Goal: Transaction & Acquisition: Purchase product/service

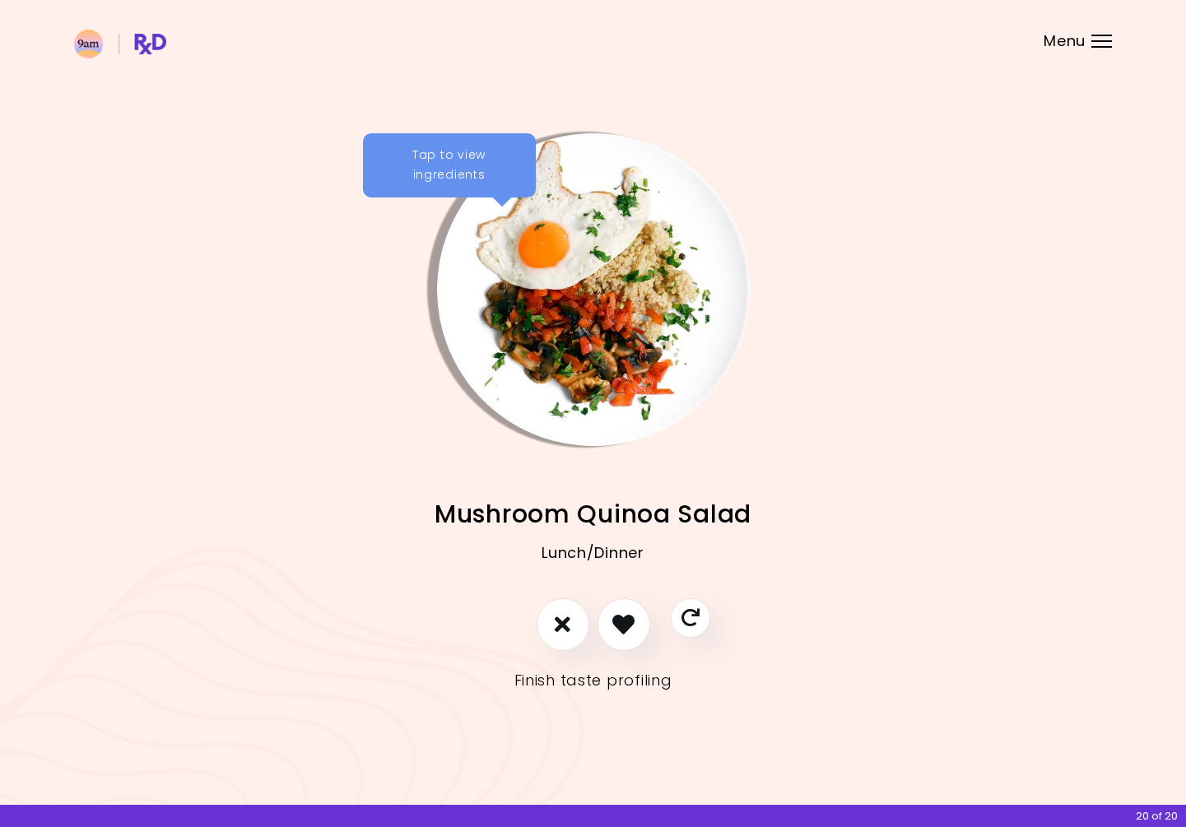
click at [587, 685] on link "Finish taste profiling" at bounding box center [593, 680] width 158 height 26
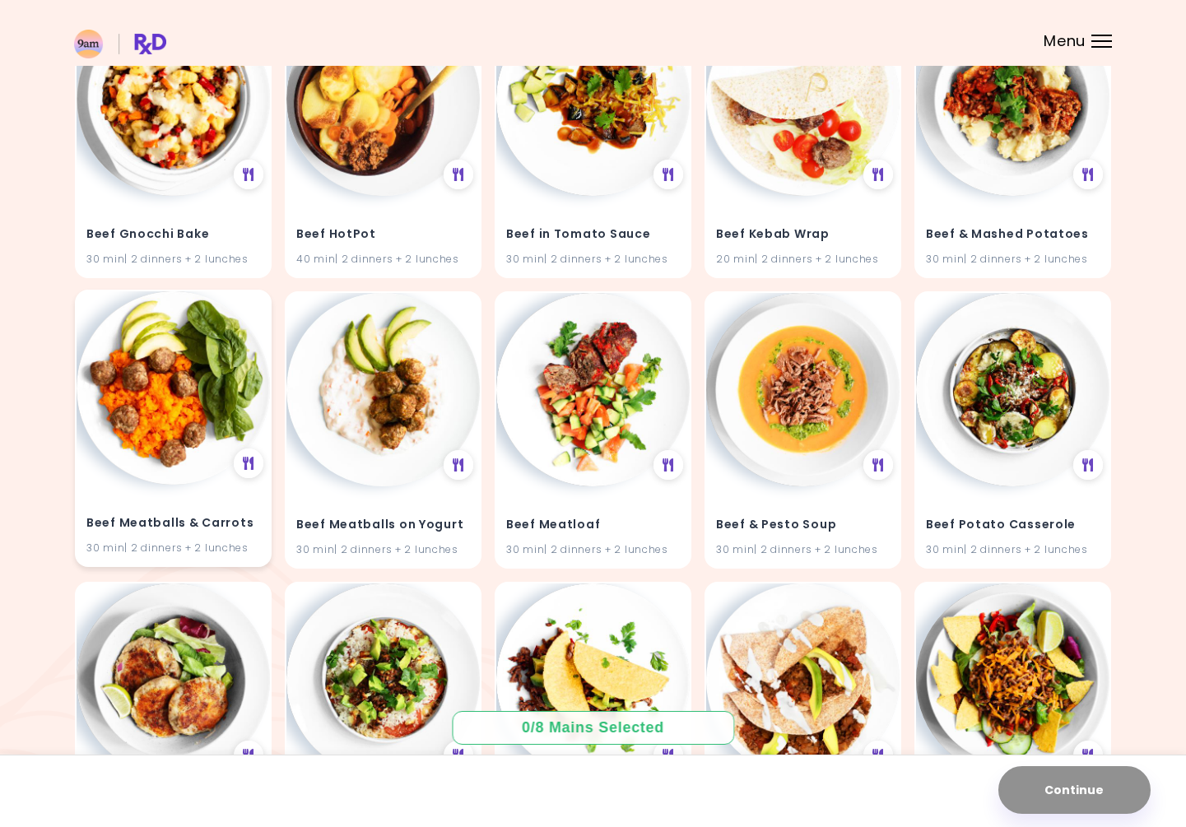
scroll to position [3133, 0]
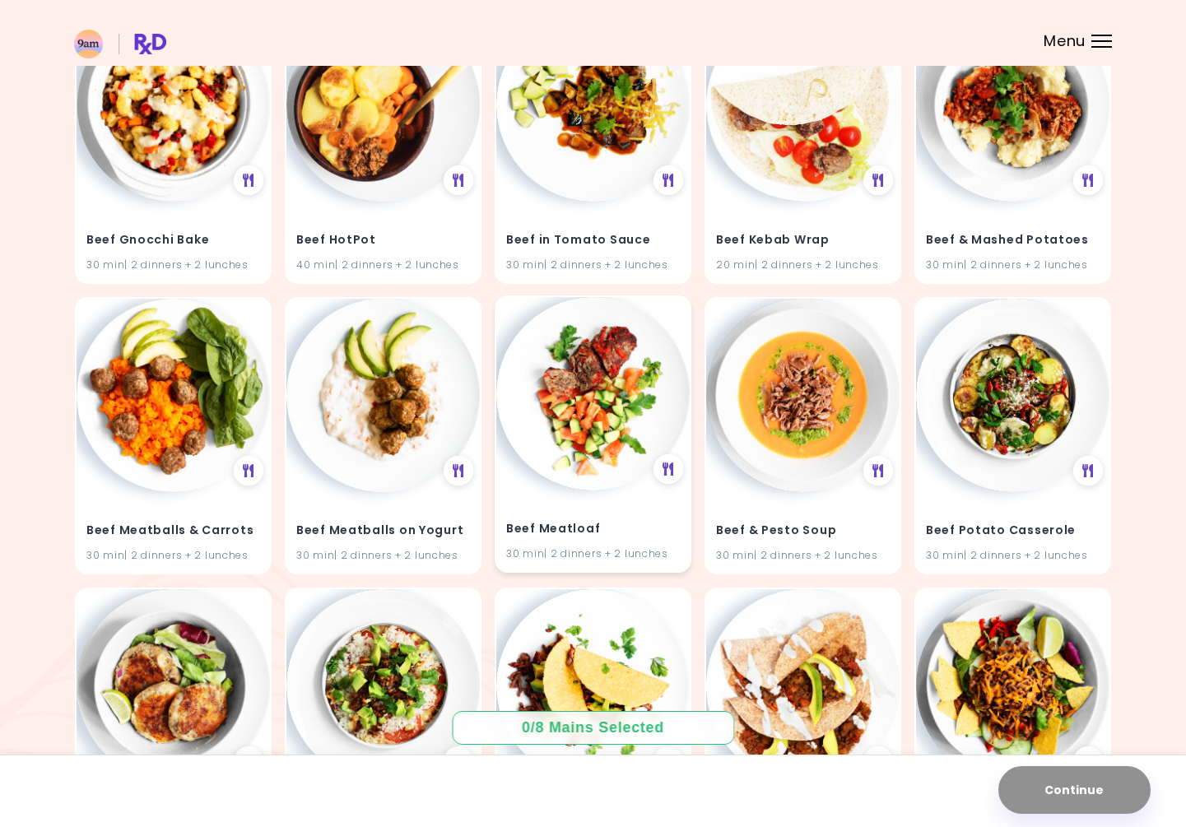
click at [610, 360] on img at bounding box center [592, 393] width 193 height 193
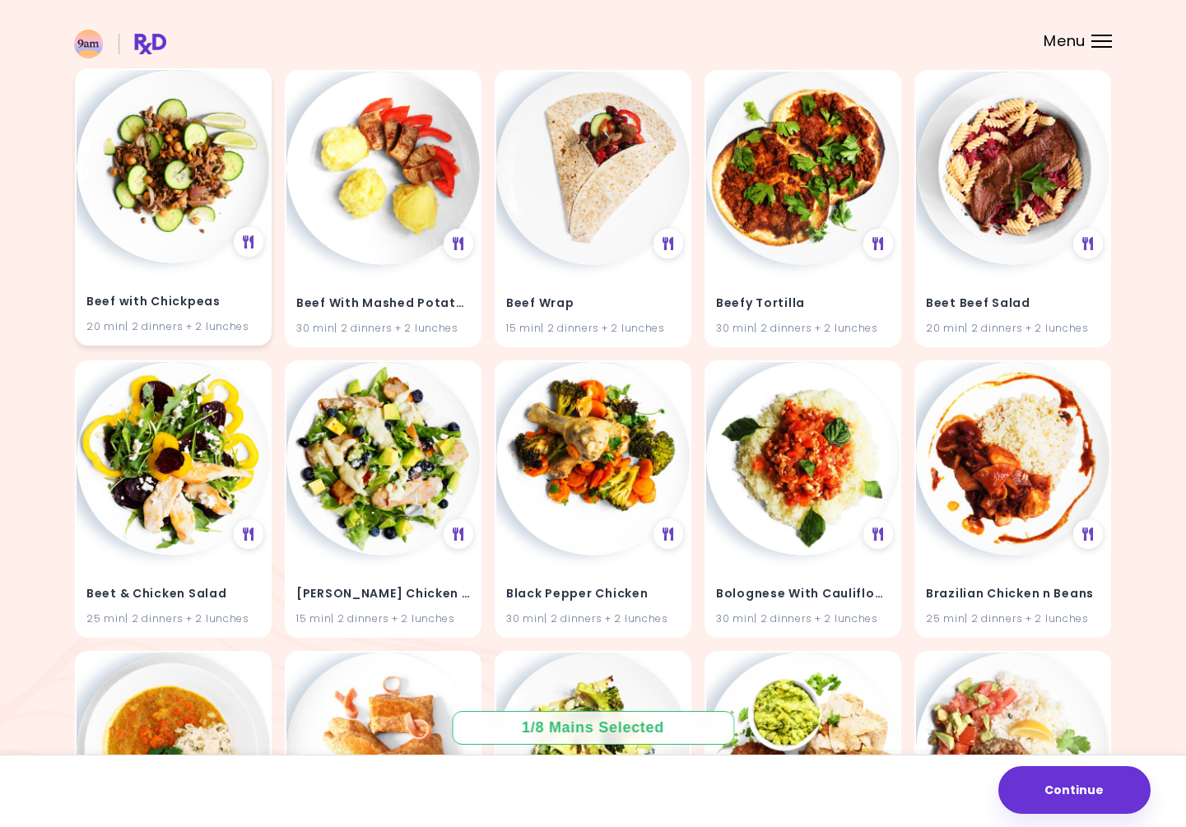
scroll to position [3948, 0]
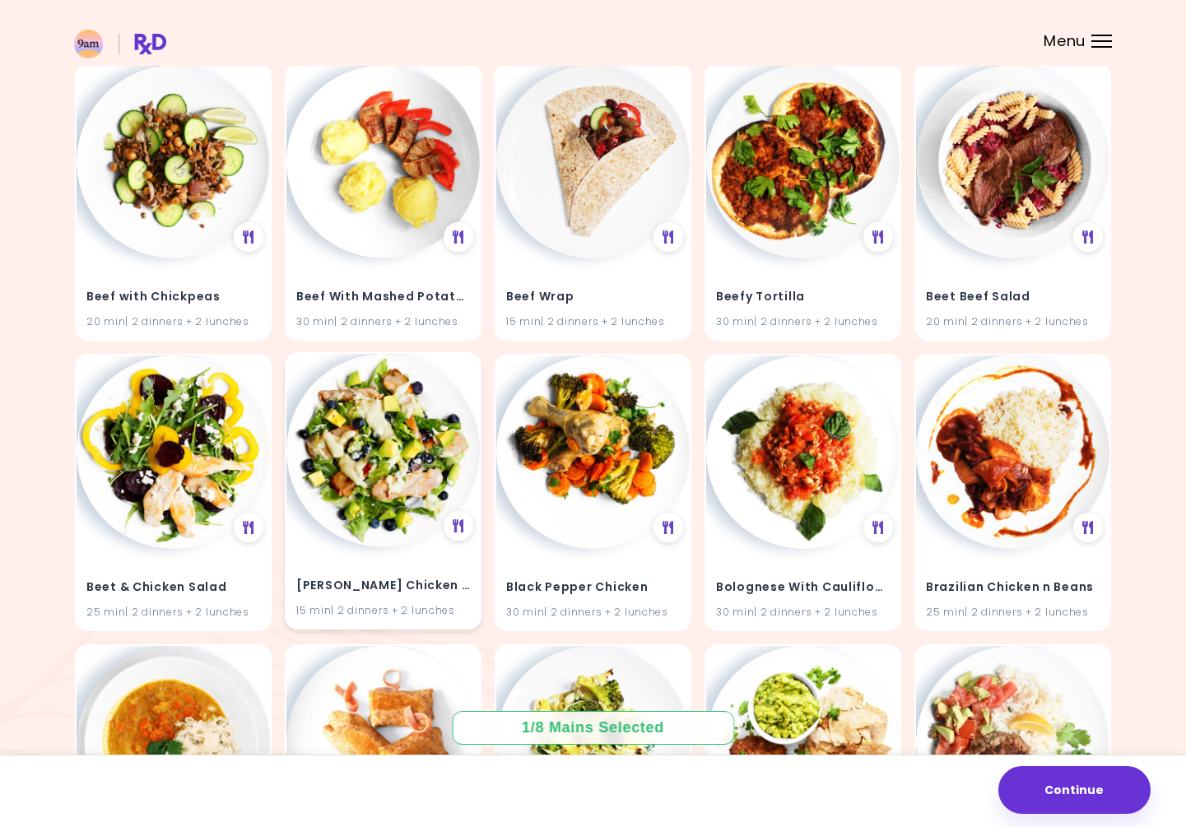
click at [352, 459] on img at bounding box center [382, 450] width 193 height 193
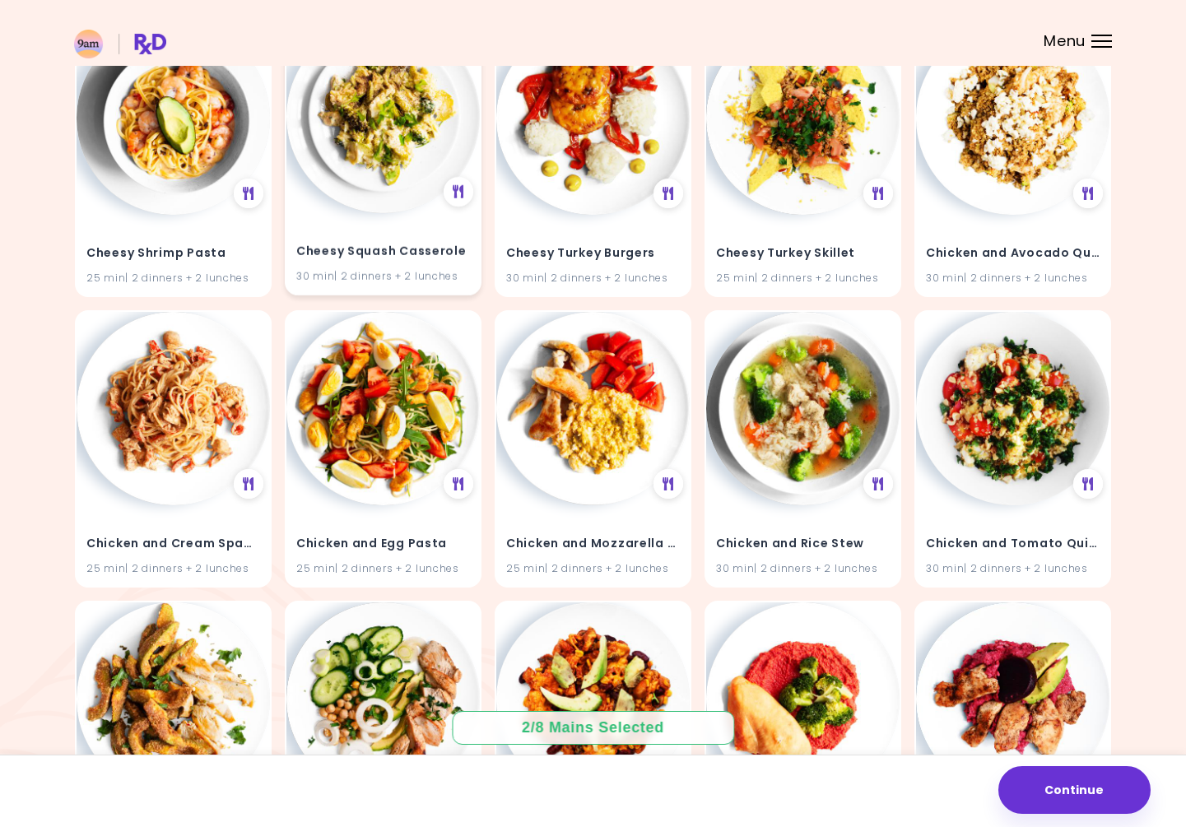
scroll to position [5832, 0]
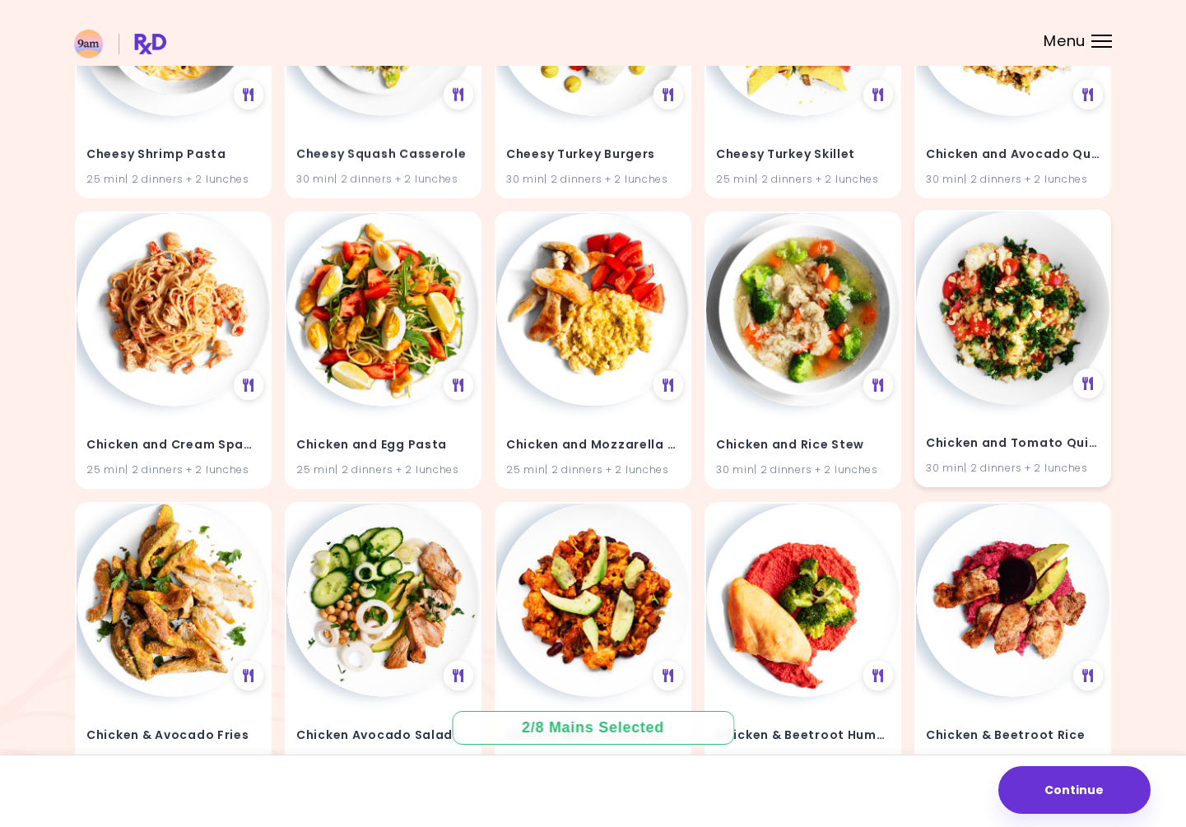
click at [979, 346] on img at bounding box center [1012, 307] width 193 height 193
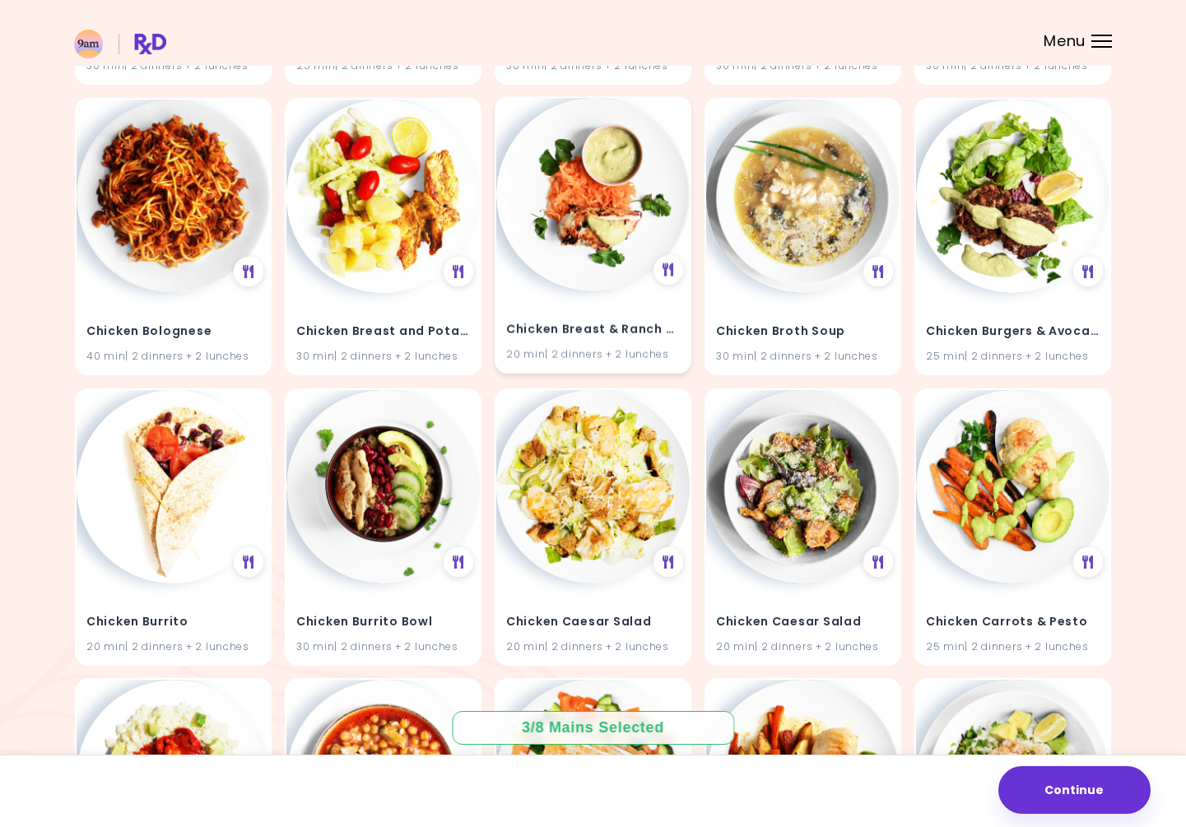
scroll to position [6535, 0]
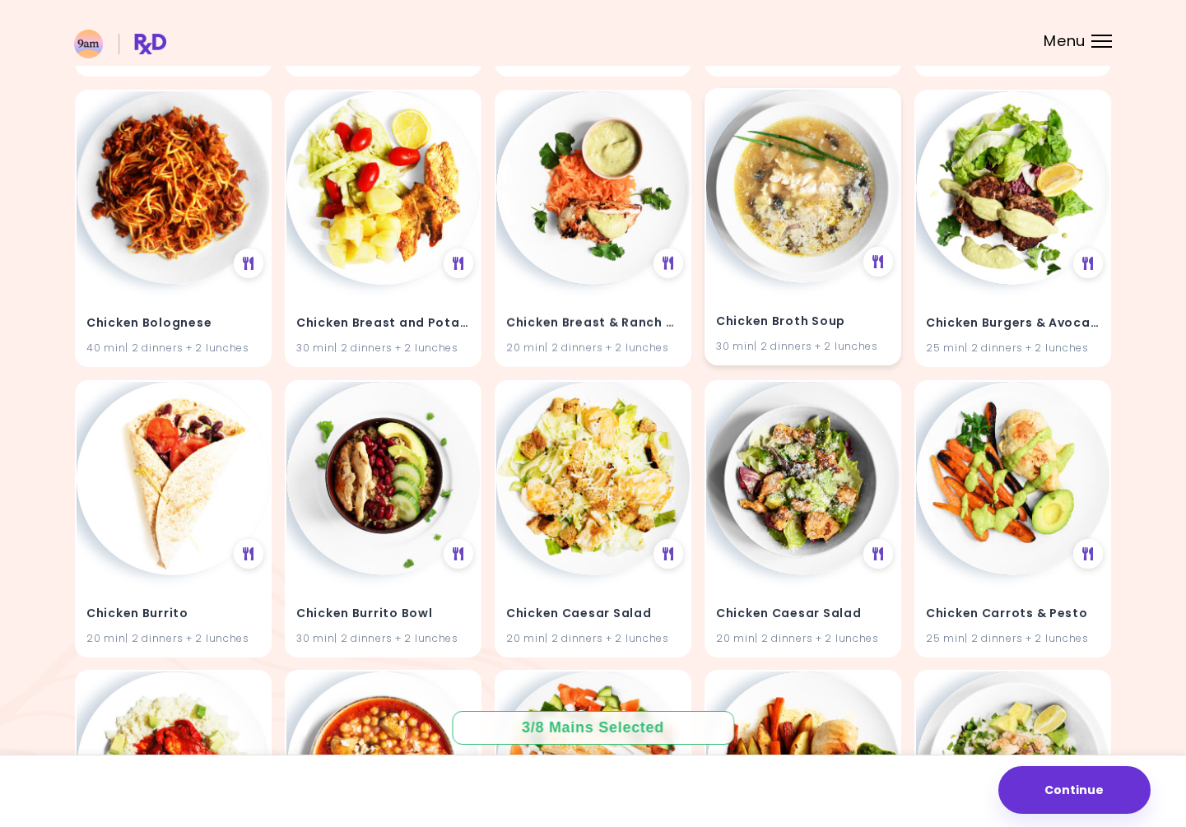
click at [778, 252] on img at bounding box center [802, 186] width 193 height 193
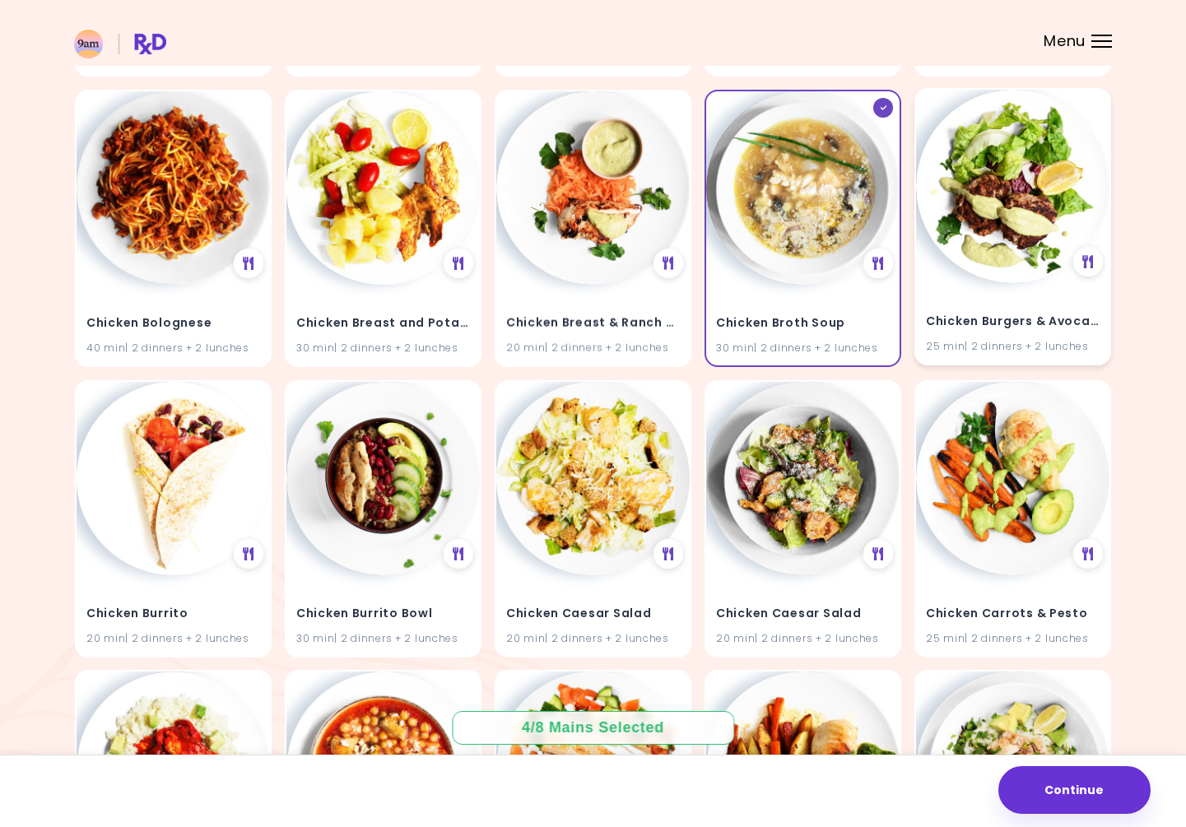
click at [1038, 249] on img at bounding box center [1012, 186] width 193 height 193
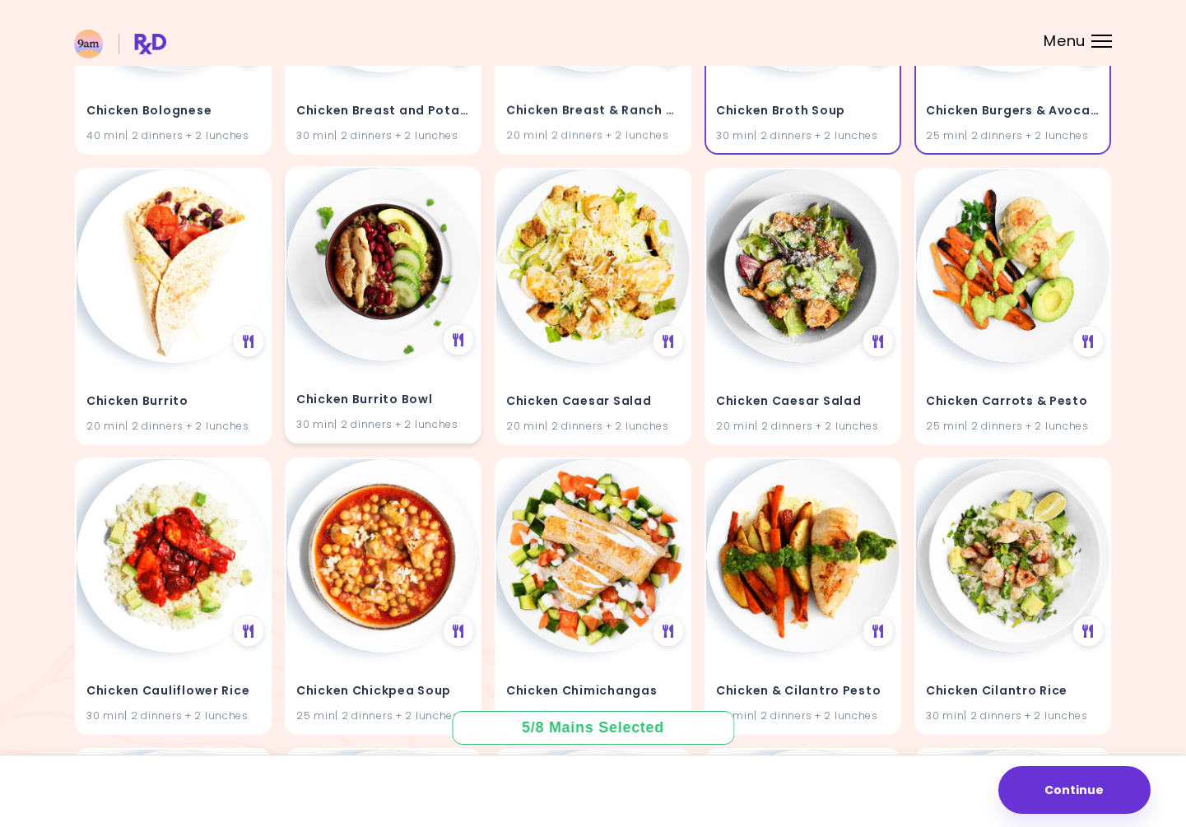
scroll to position [6750, 0]
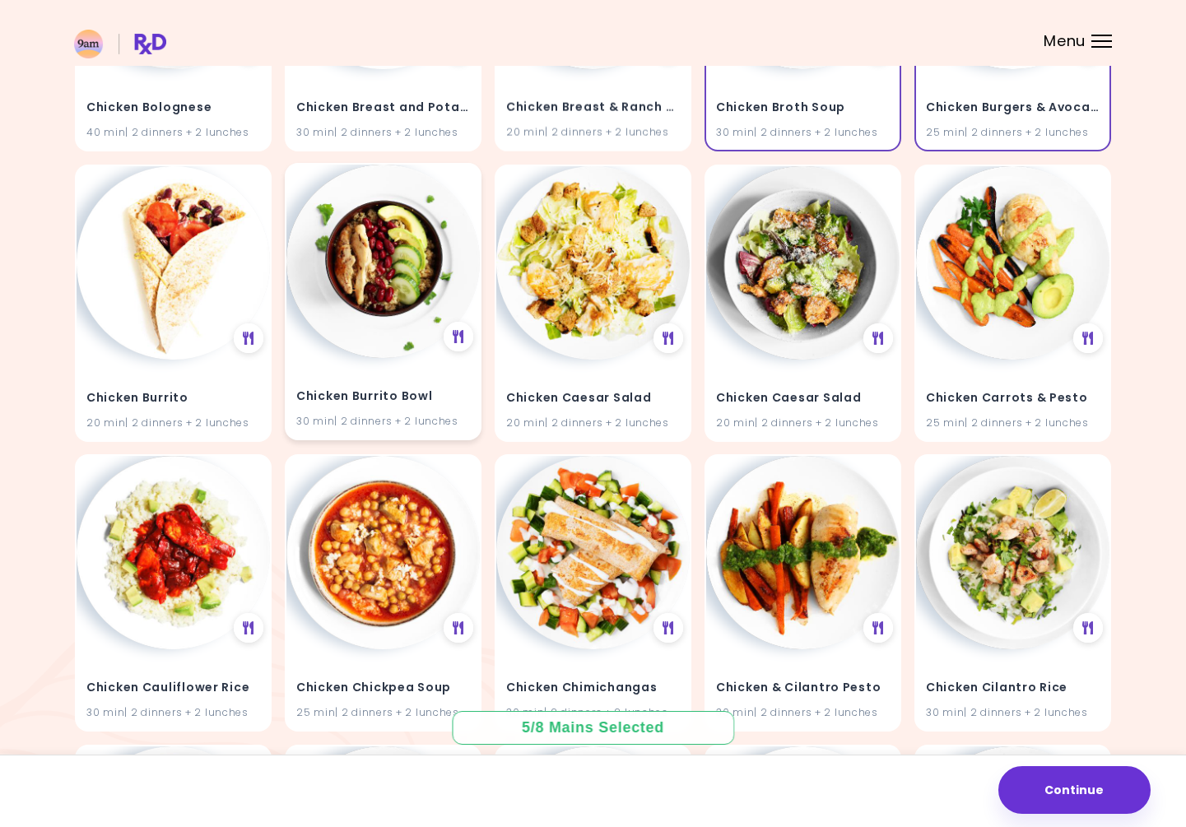
click at [361, 251] on img at bounding box center [382, 261] width 193 height 193
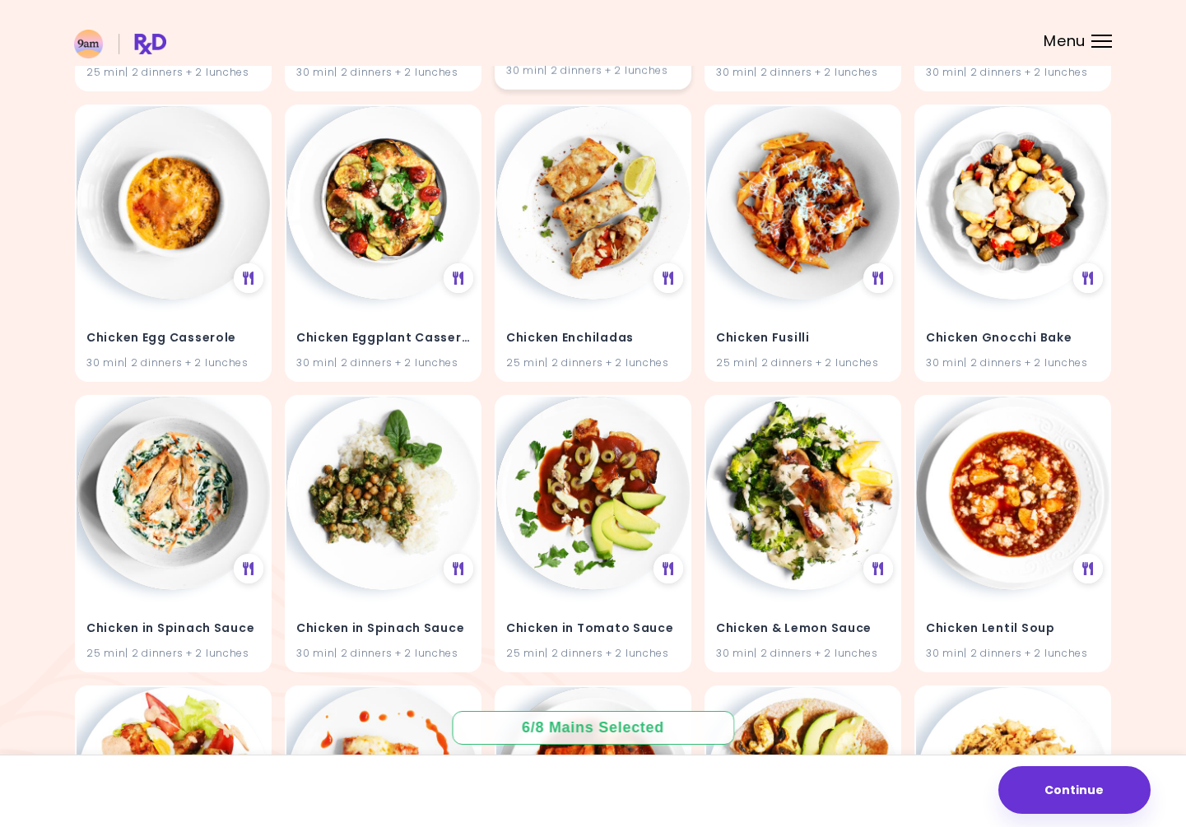
scroll to position [7679, 0]
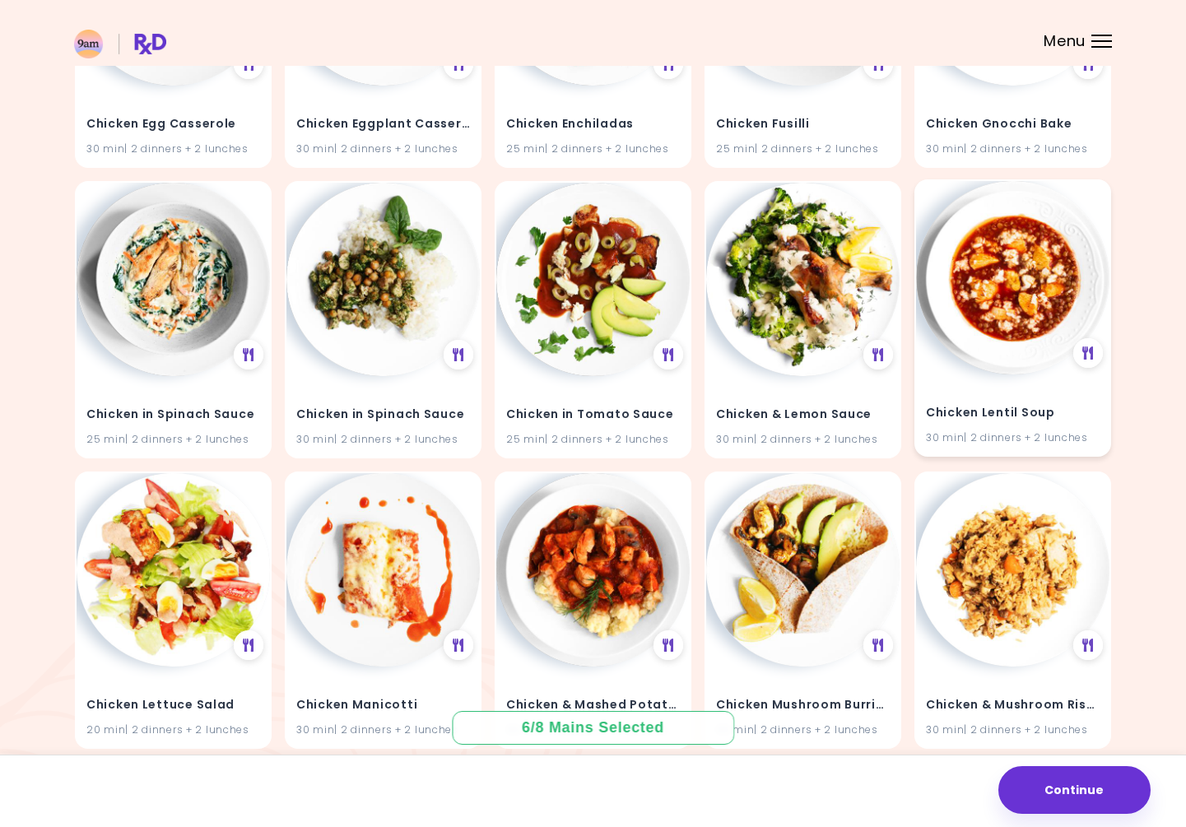
click at [1038, 283] on img at bounding box center [1012, 277] width 193 height 193
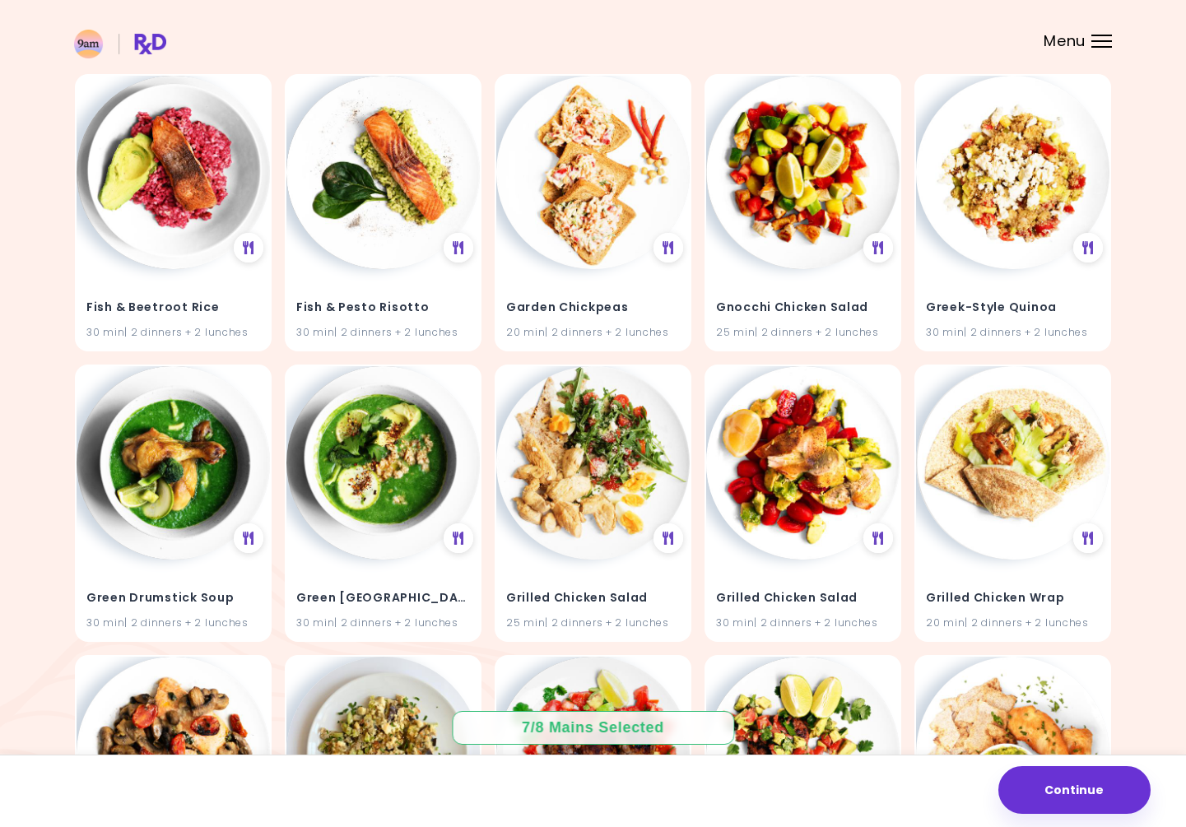
scroll to position [13232, 0]
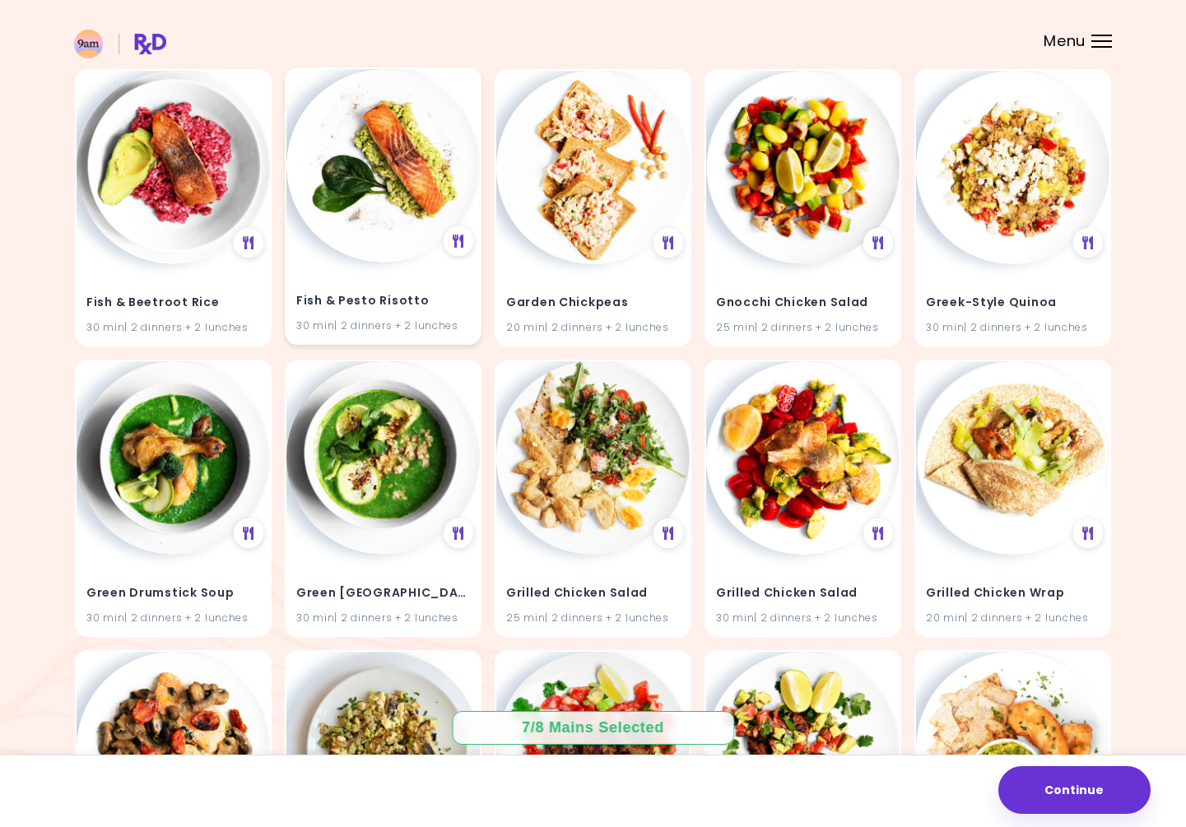
click at [380, 150] on img at bounding box center [382, 165] width 193 height 193
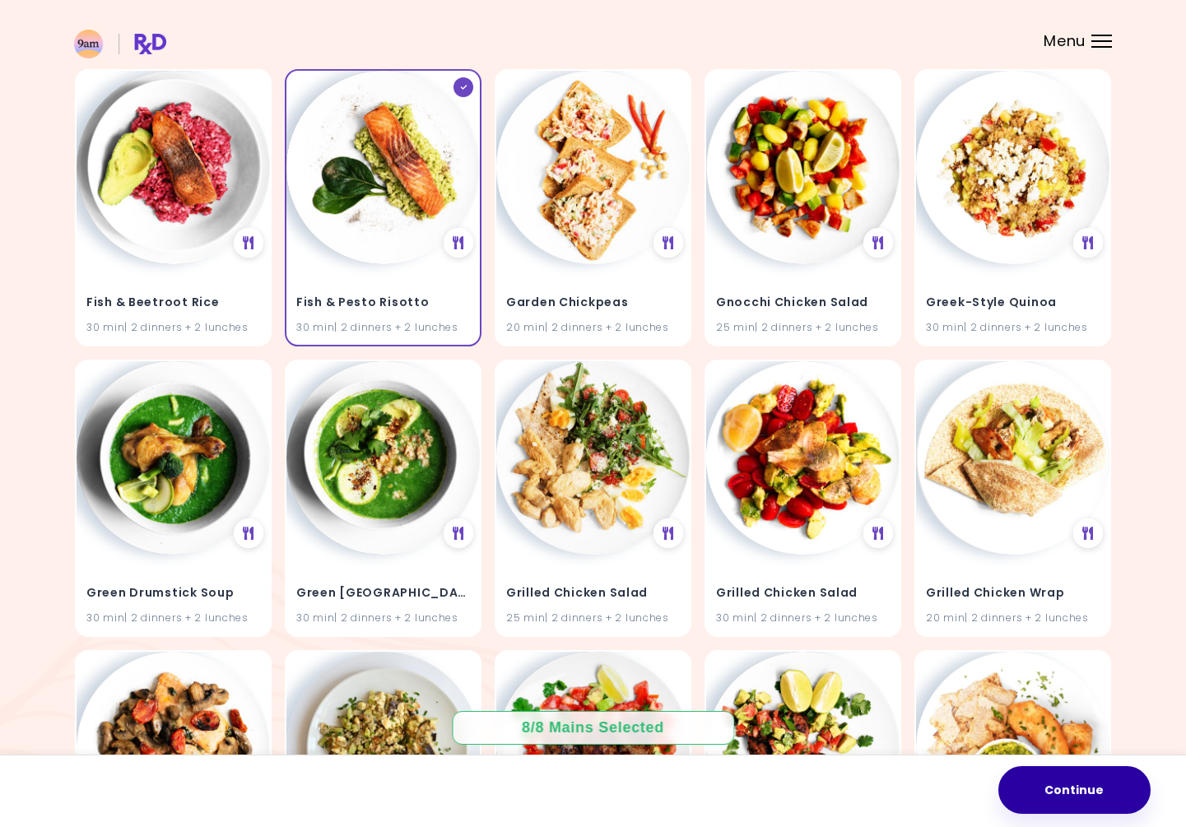
click at [1066, 809] on button "Continue" at bounding box center [1074, 790] width 152 height 48
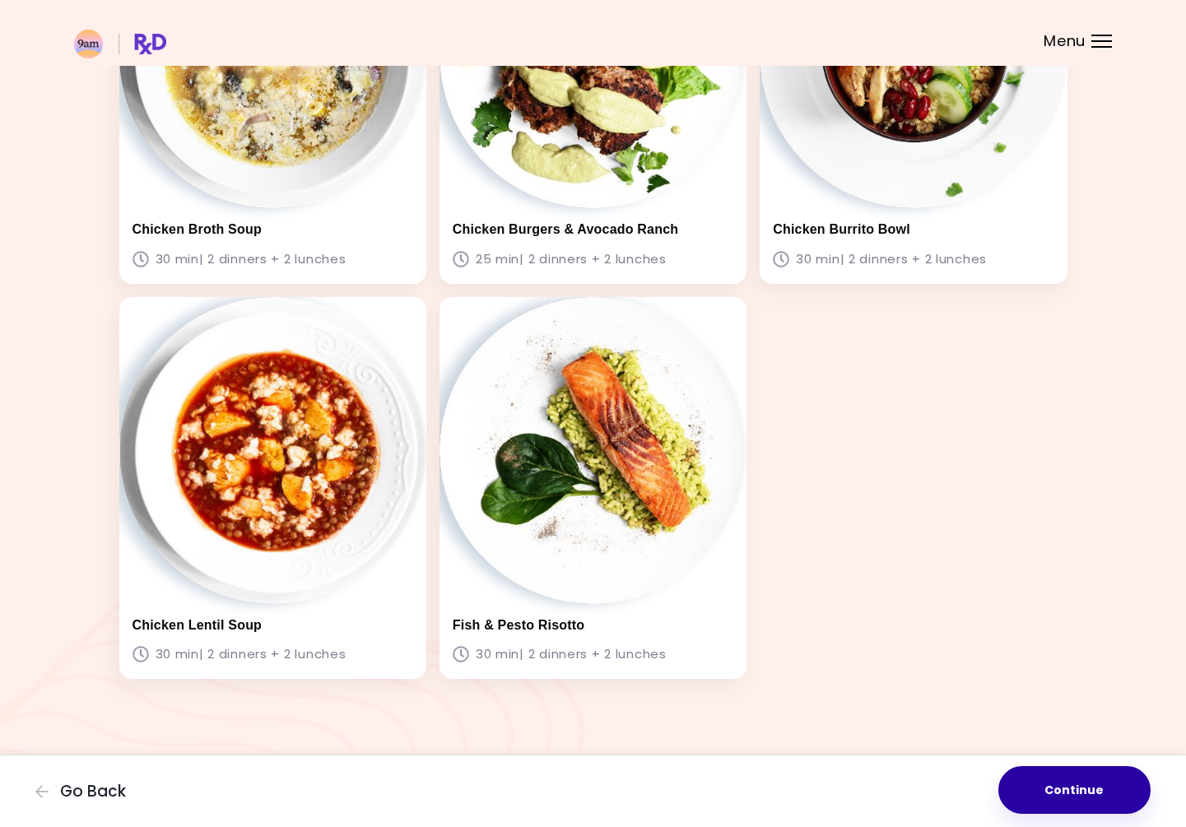
scroll to position [650, 0]
click at [1060, 800] on button "Continue" at bounding box center [1074, 790] width 152 height 48
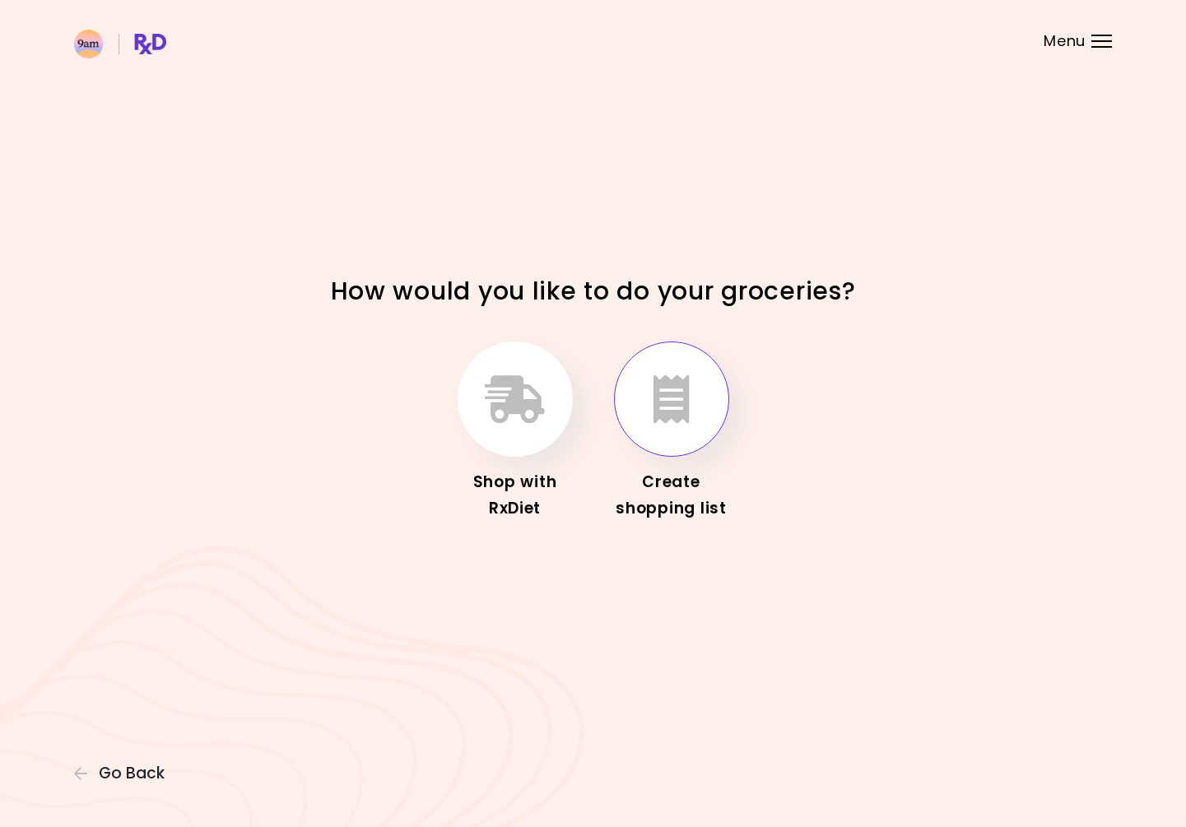
click at [687, 413] on icon "button" at bounding box center [671, 399] width 36 height 48
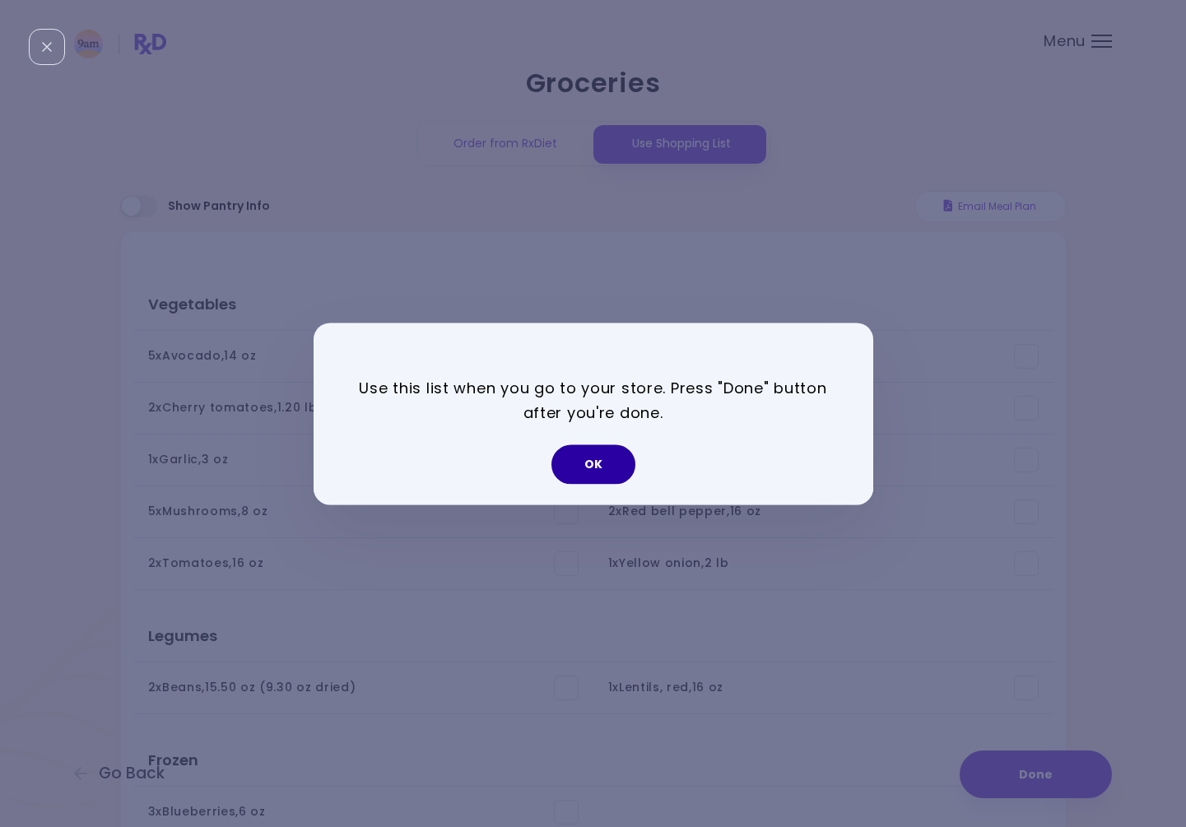
click at [586, 467] on button "OK" at bounding box center [593, 463] width 84 height 39
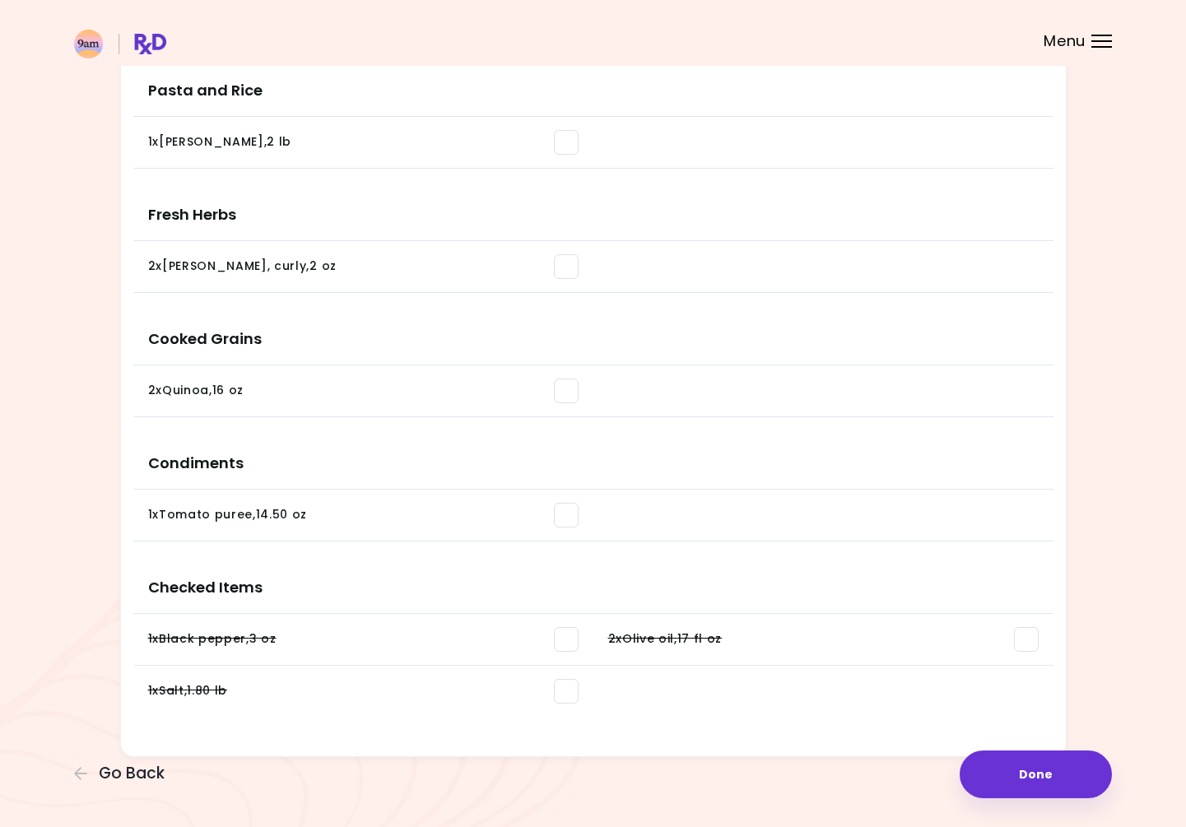
scroll to position [1145, 0]
drag, startPoint x: 988, startPoint y: 767, endPoint x: 959, endPoint y: 763, distance: 29.9
click at [987, 767] on button "Done" at bounding box center [1035, 774] width 152 height 48
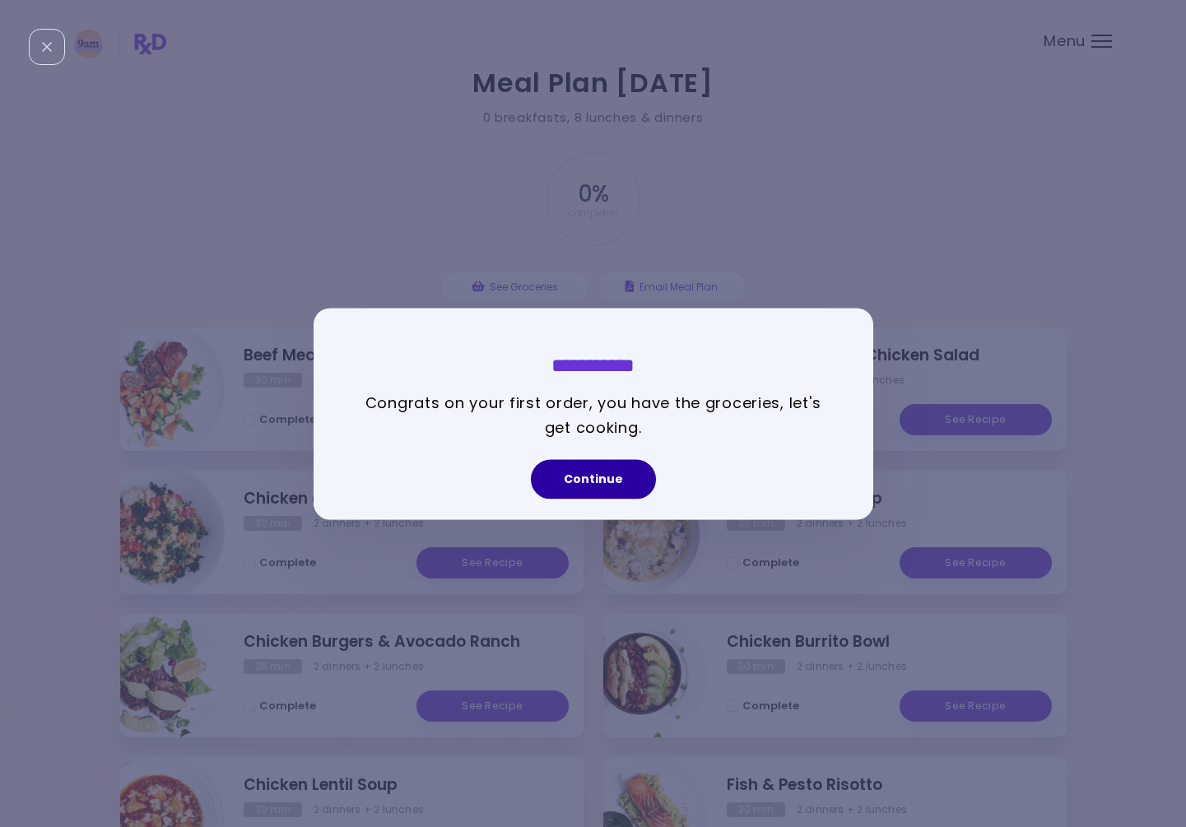
click at [601, 479] on button "Continue" at bounding box center [593, 478] width 125 height 39
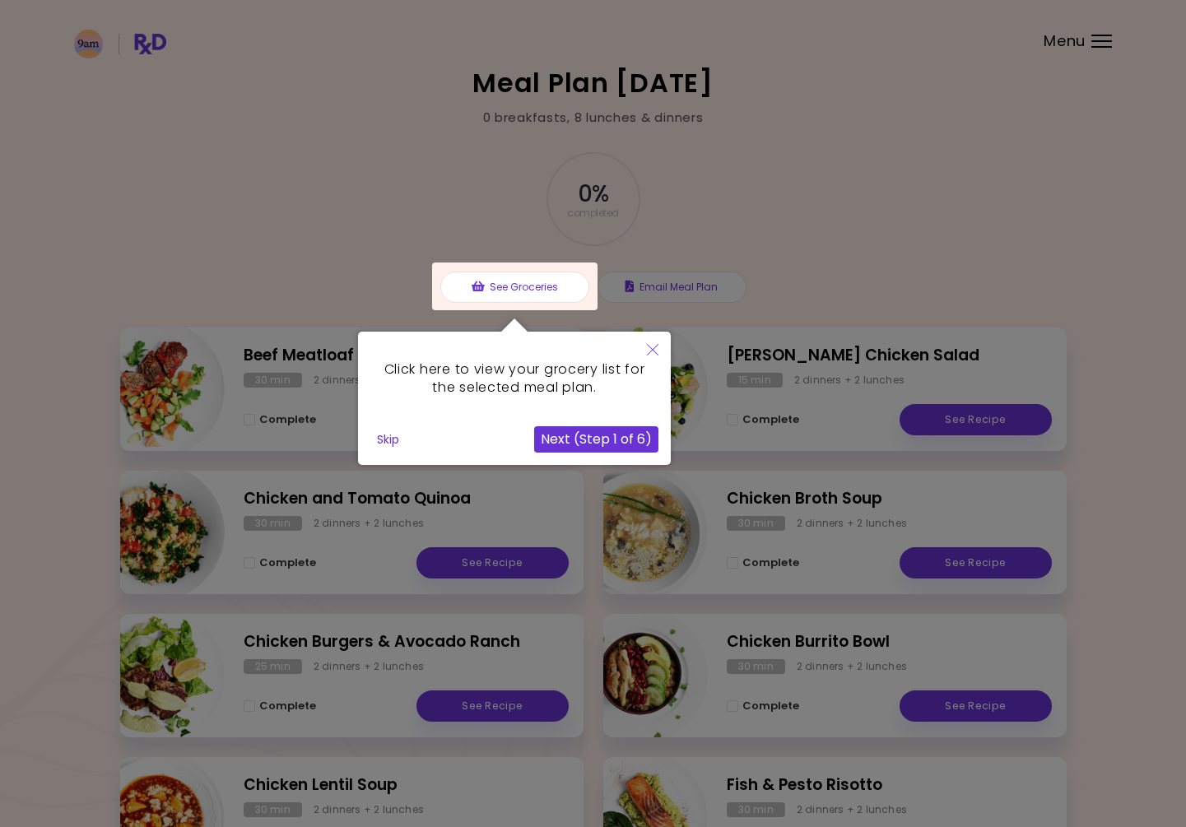
drag, startPoint x: 648, startPoint y: 351, endPoint x: 485, endPoint y: 314, distance: 167.7
click at [648, 351] on icon "Close" at bounding box center [653, 350] width 12 height 12
